Goal: Find specific page/section: Find specific page/section

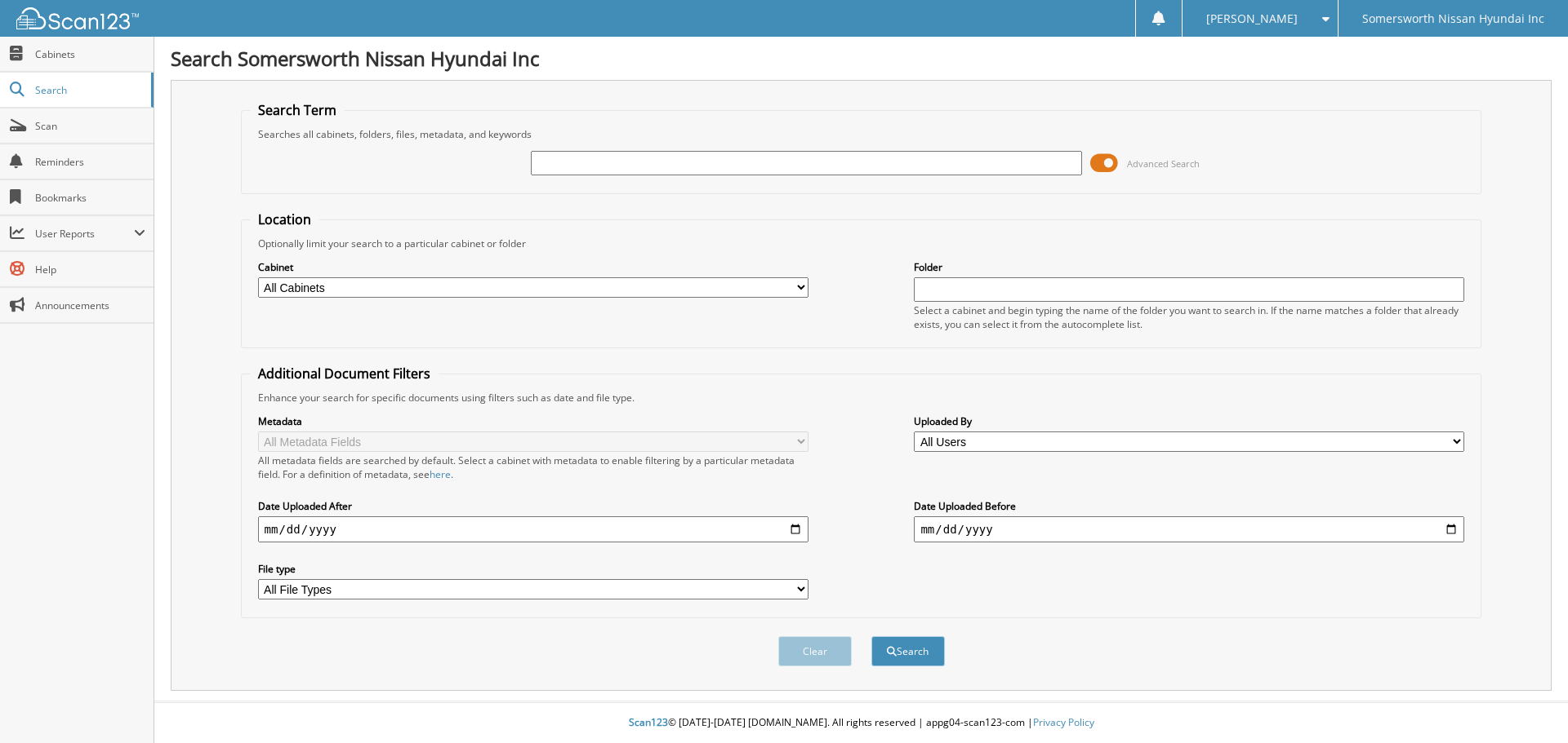
click at [557, 163] on input "text" at bounding box center [806, 164] width 550 height 25
type input "357669"
click at [871, 636] on button "Search" at bounding box center [907, 651] width 74 height 30
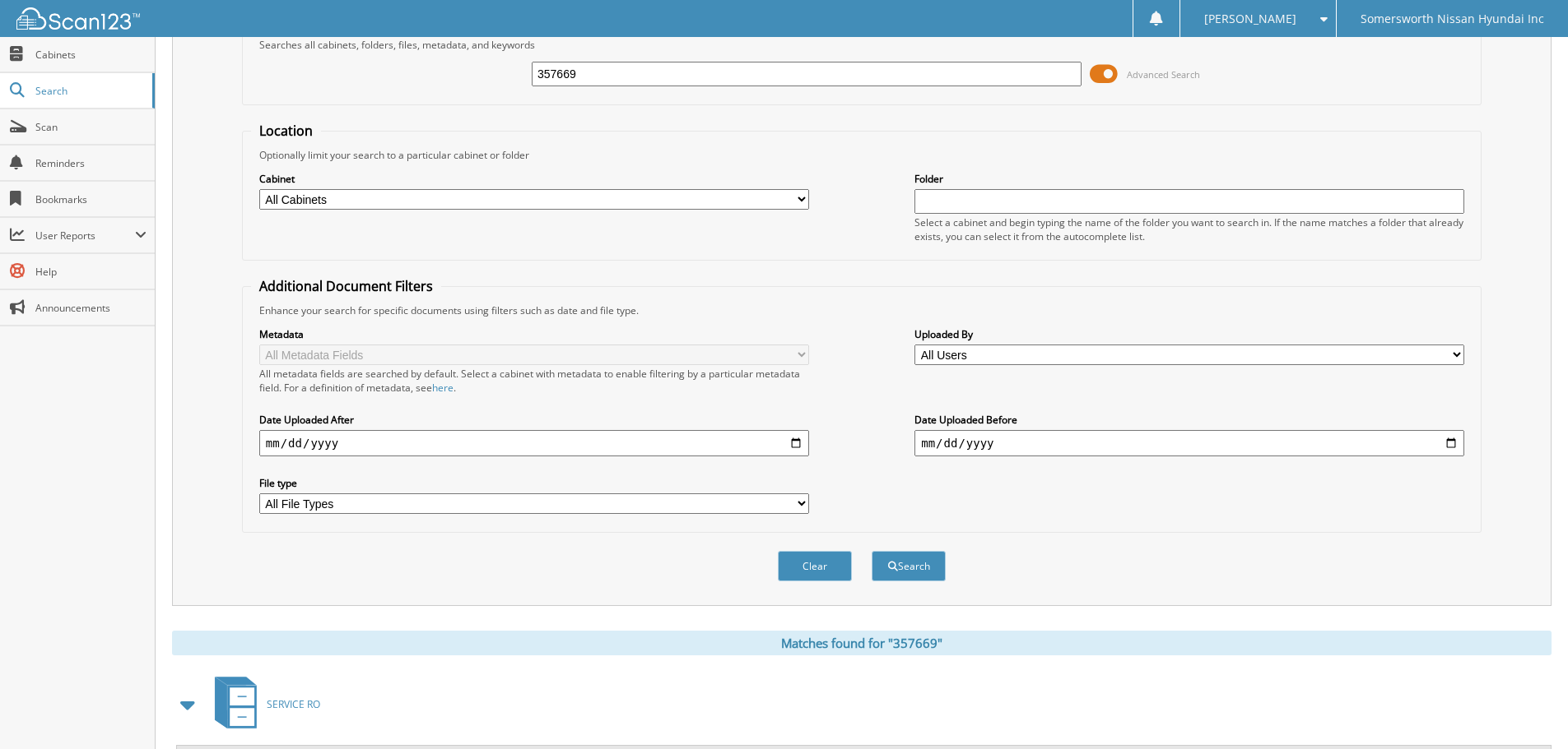
scroll to position [170, 0]
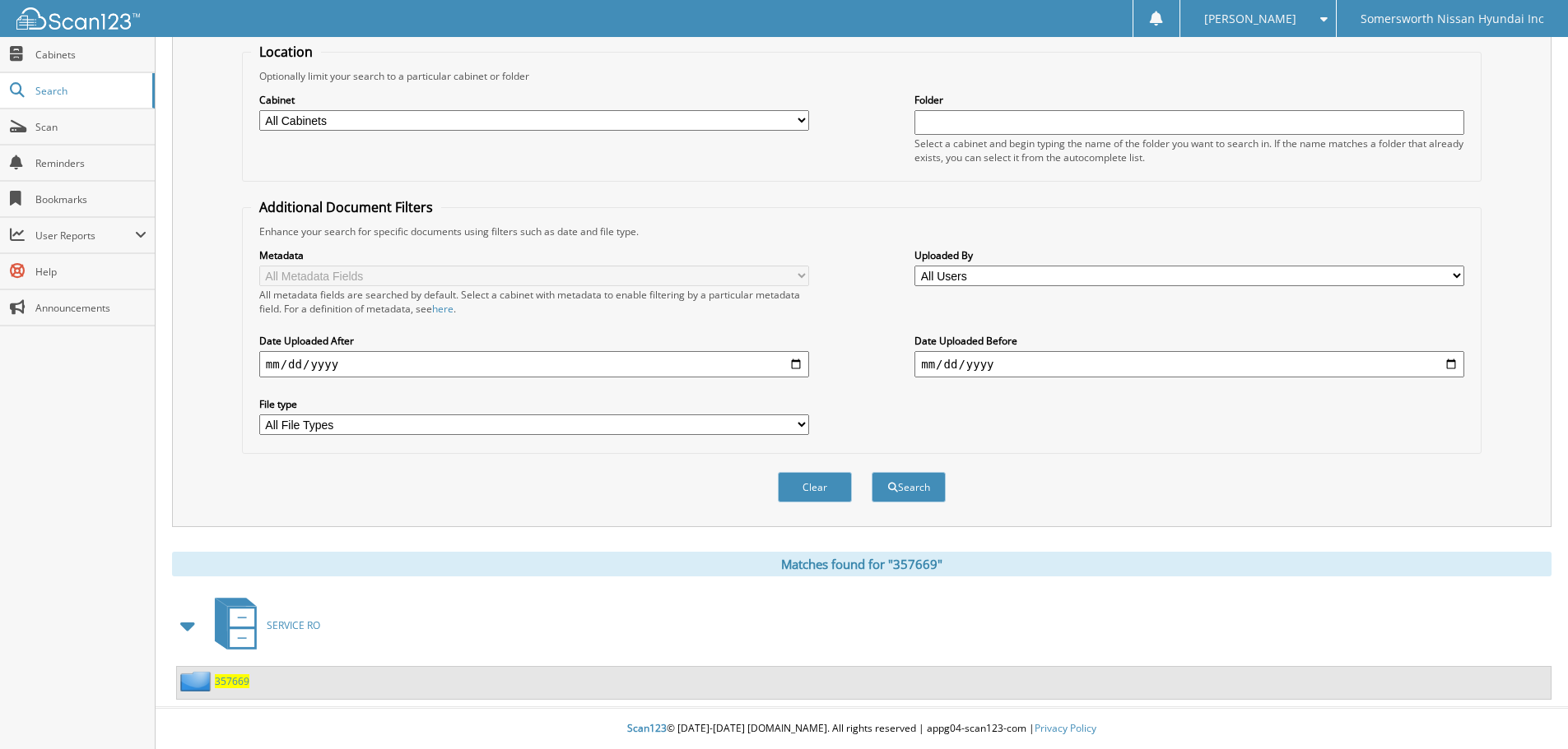
click at [229, 684] on span "357669" at bounding box center [232, 682] width 35 height 14
